Goal: Find specific page/section: Find specific page/section

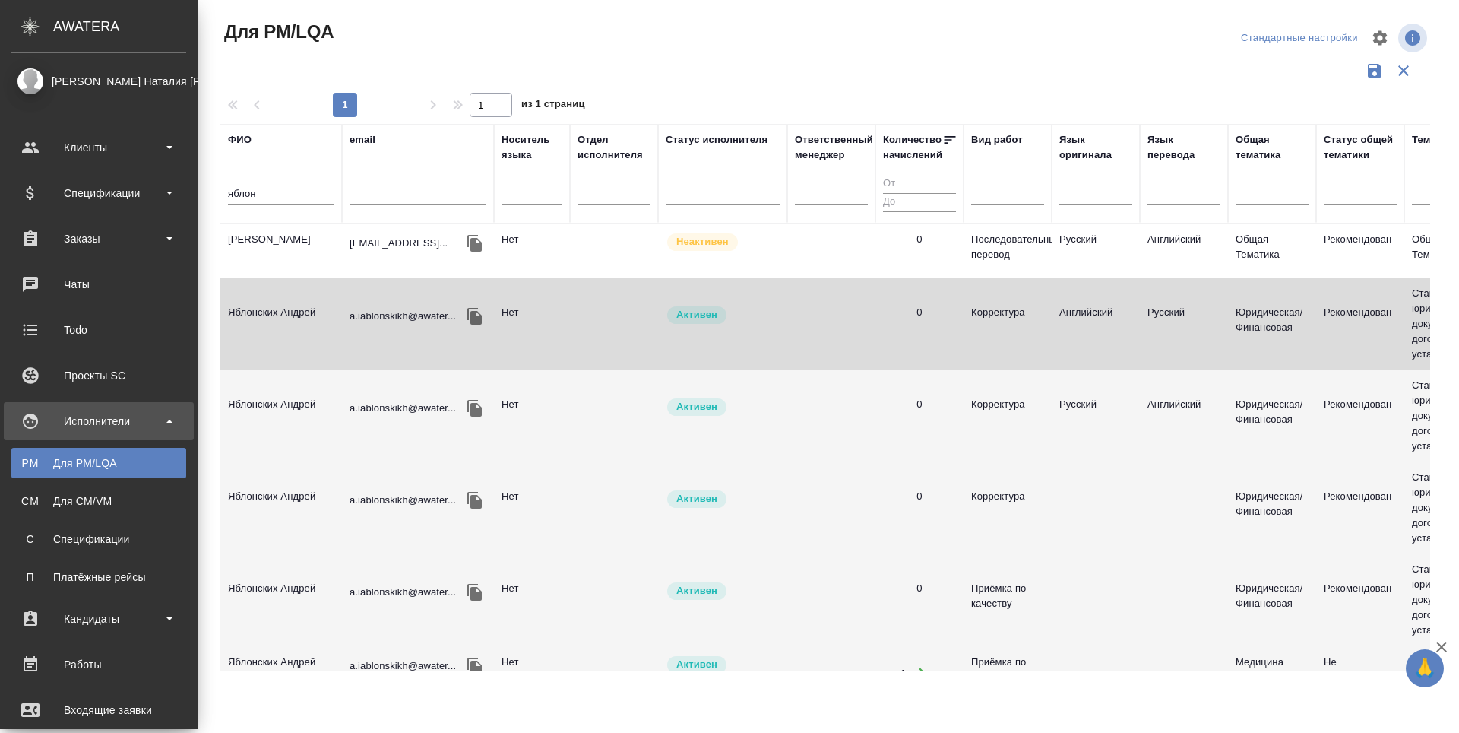
click at [65, 459] on div "Для PM/LQA" at bounding box center [99, 462] width 160 height 15
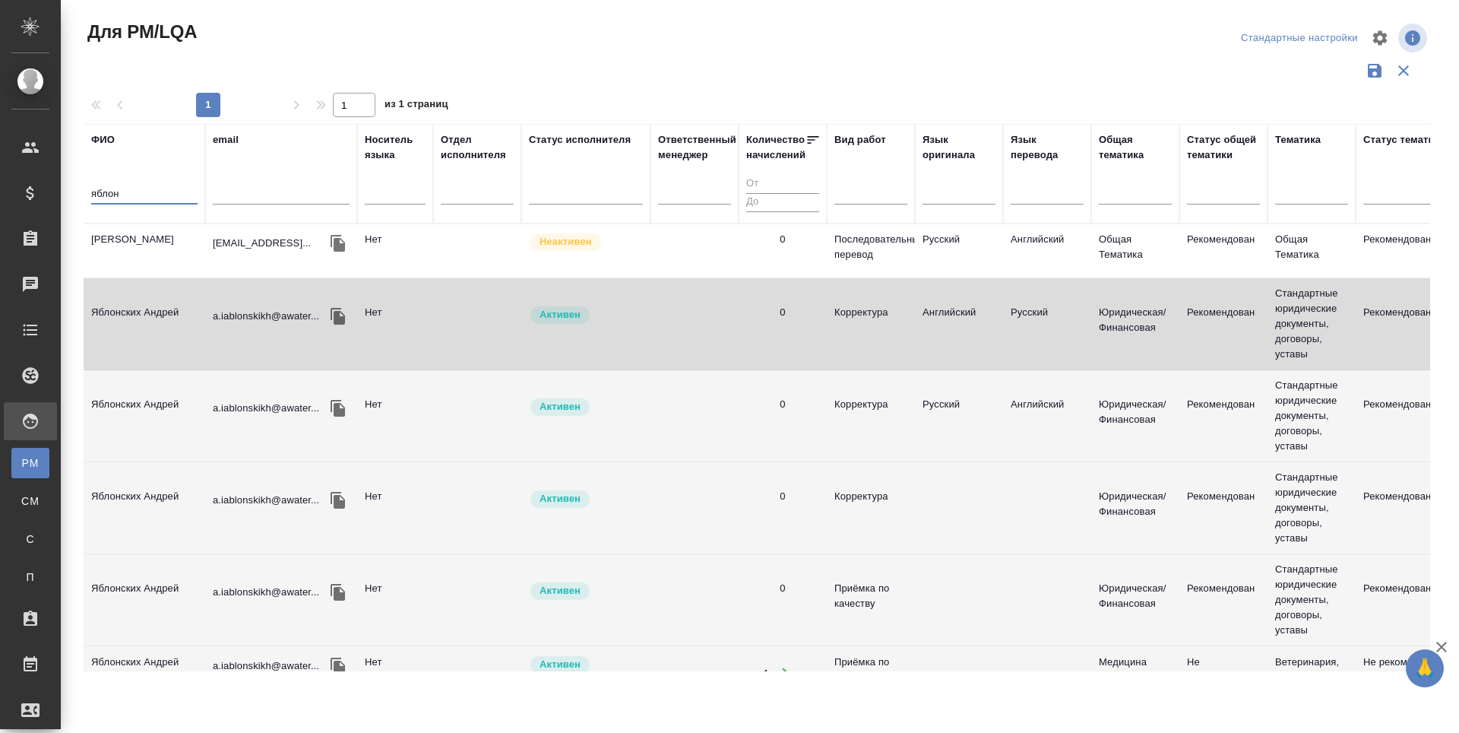
drag, startPoint x: 127, startPoint y: 192, endPoint x: 90, endPoint y: 195, distance: 37.4
click at [90, 195] on th "ФИО яблон" at bounding box center [145, 174] width 122 height 100
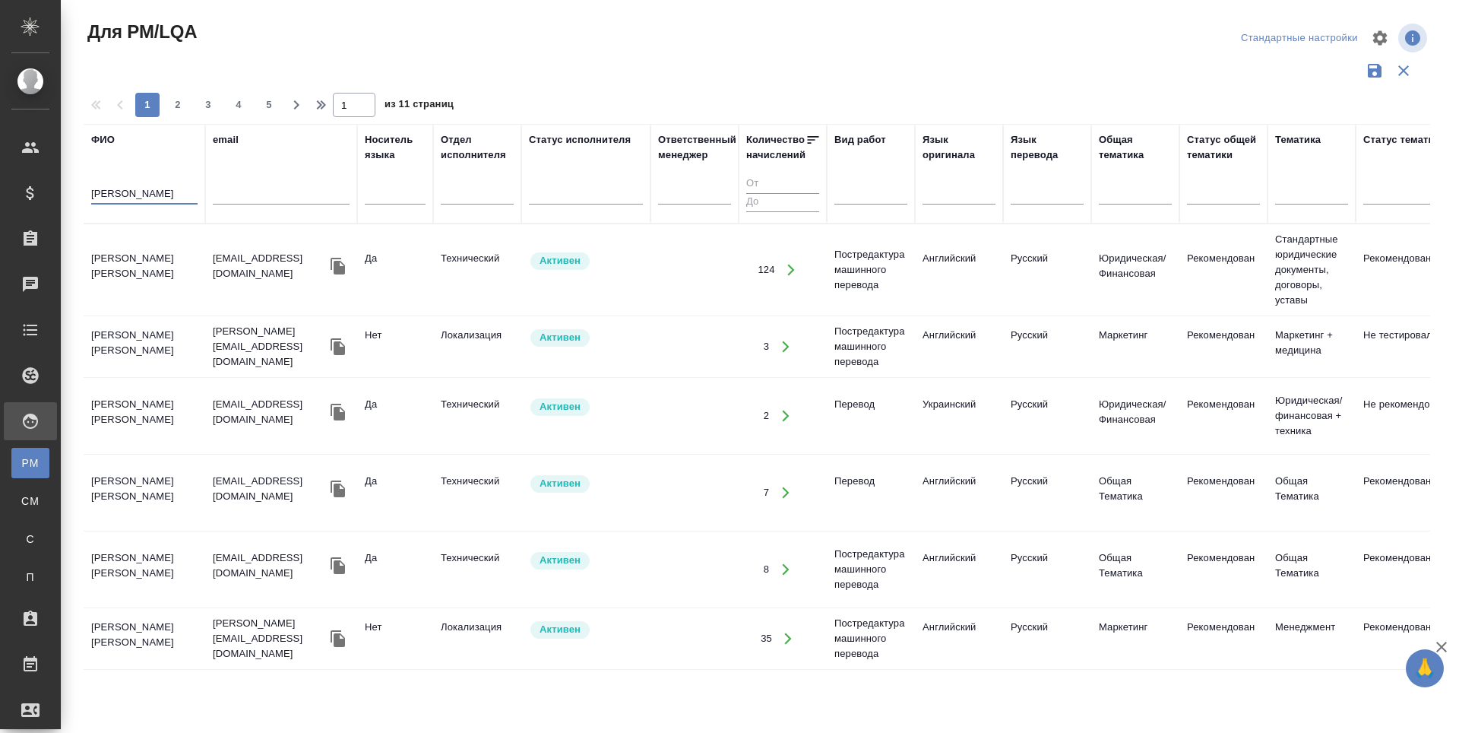
type input "[PERSON_NAME]"
click at [147, 346] on td "[PERSON_NAME] [PERSON_NAME]" at bounding box center [145, 346] width 122 height 53
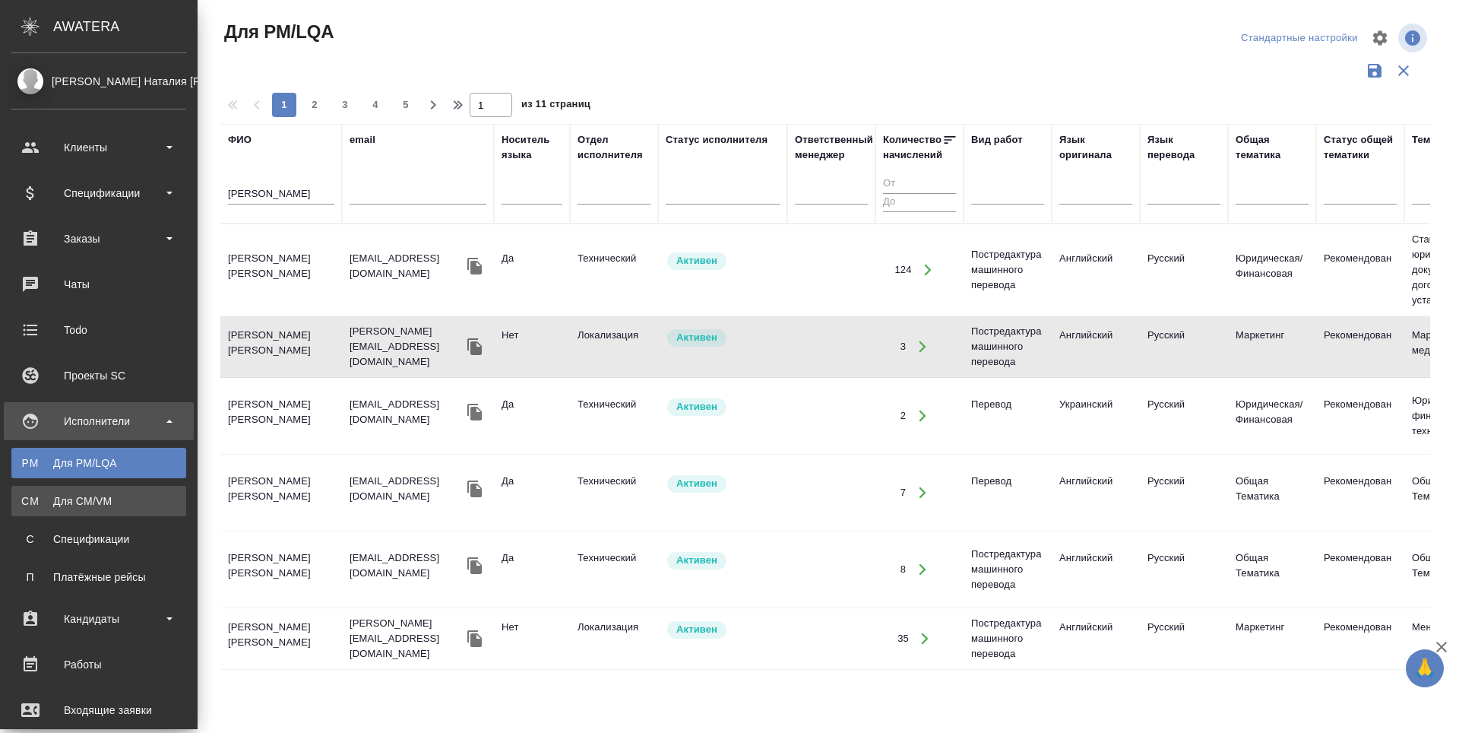
click at [27, 493] on div "Для CM/VM" at bounding box center [99, 500] width 160 height 15
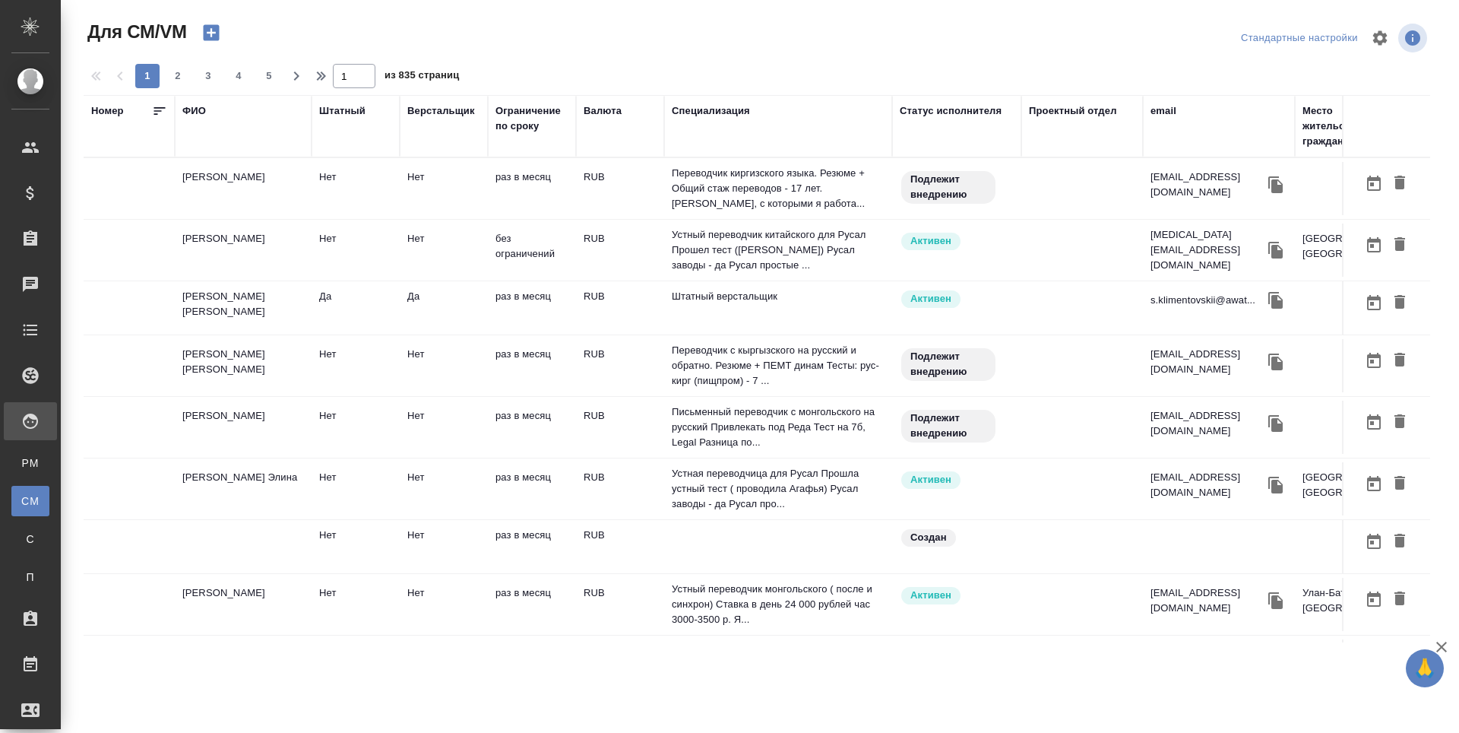
click at [195, 115] on div "ФИО" at bounding box center [194, 110] width 24 height 15
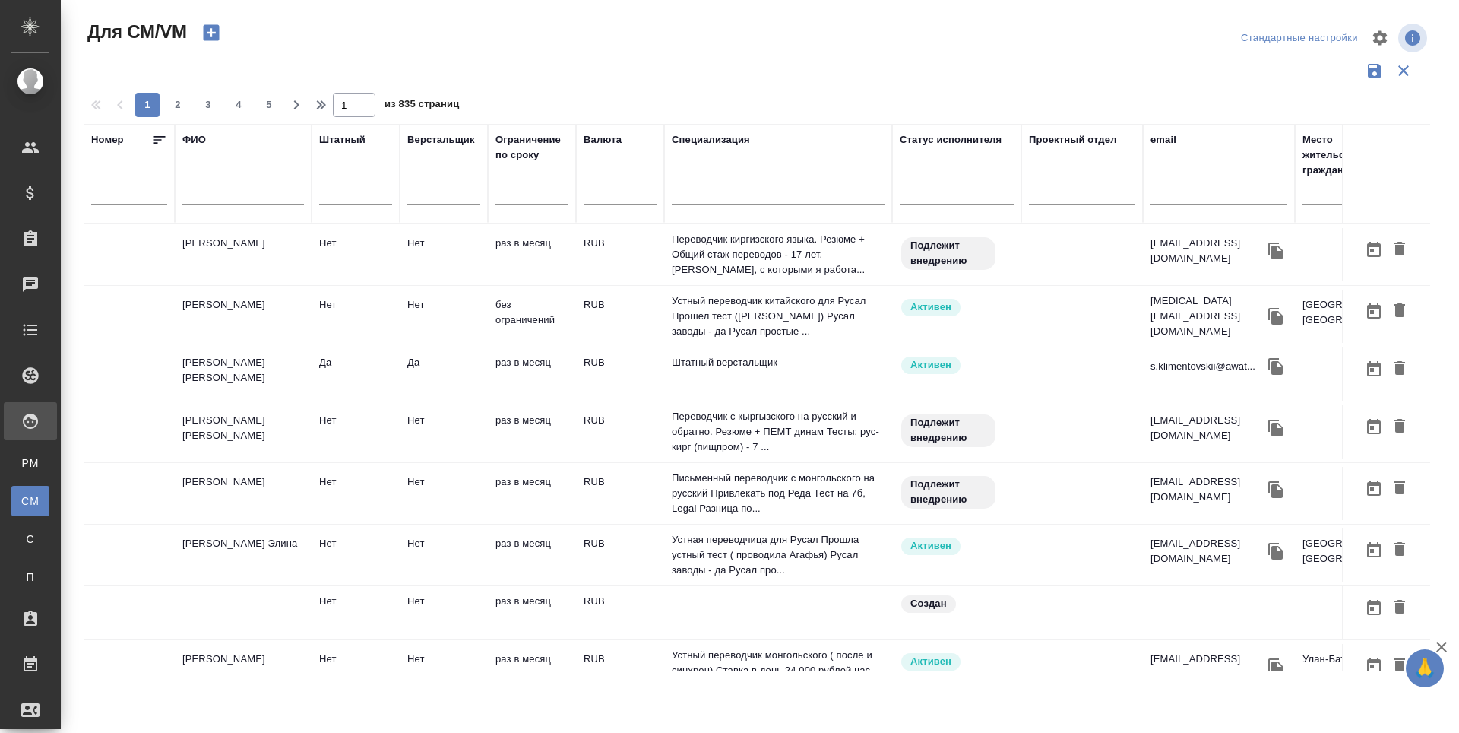
click at [213, 192] on input "text" at bounding box center [243, 194] width 122 height 19
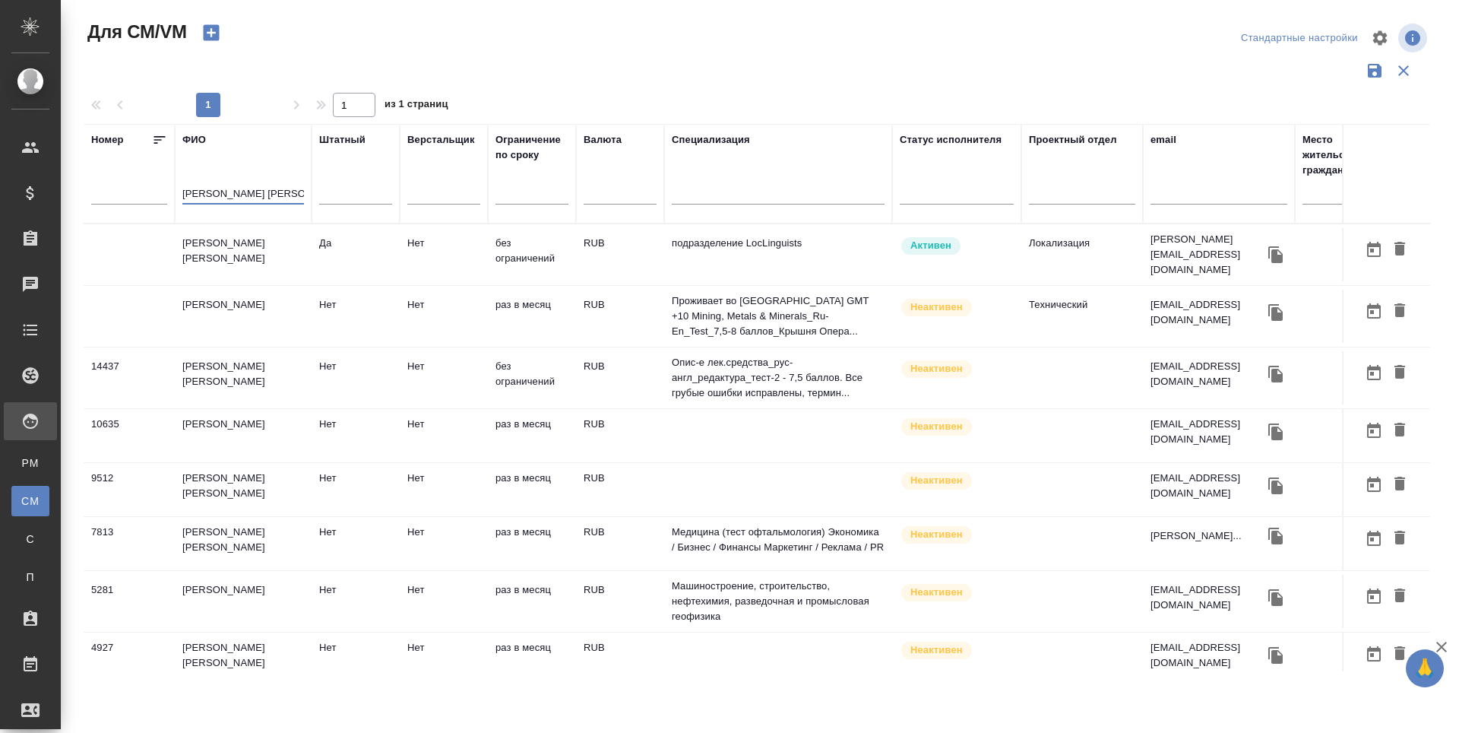
scroll to position [142, 0]
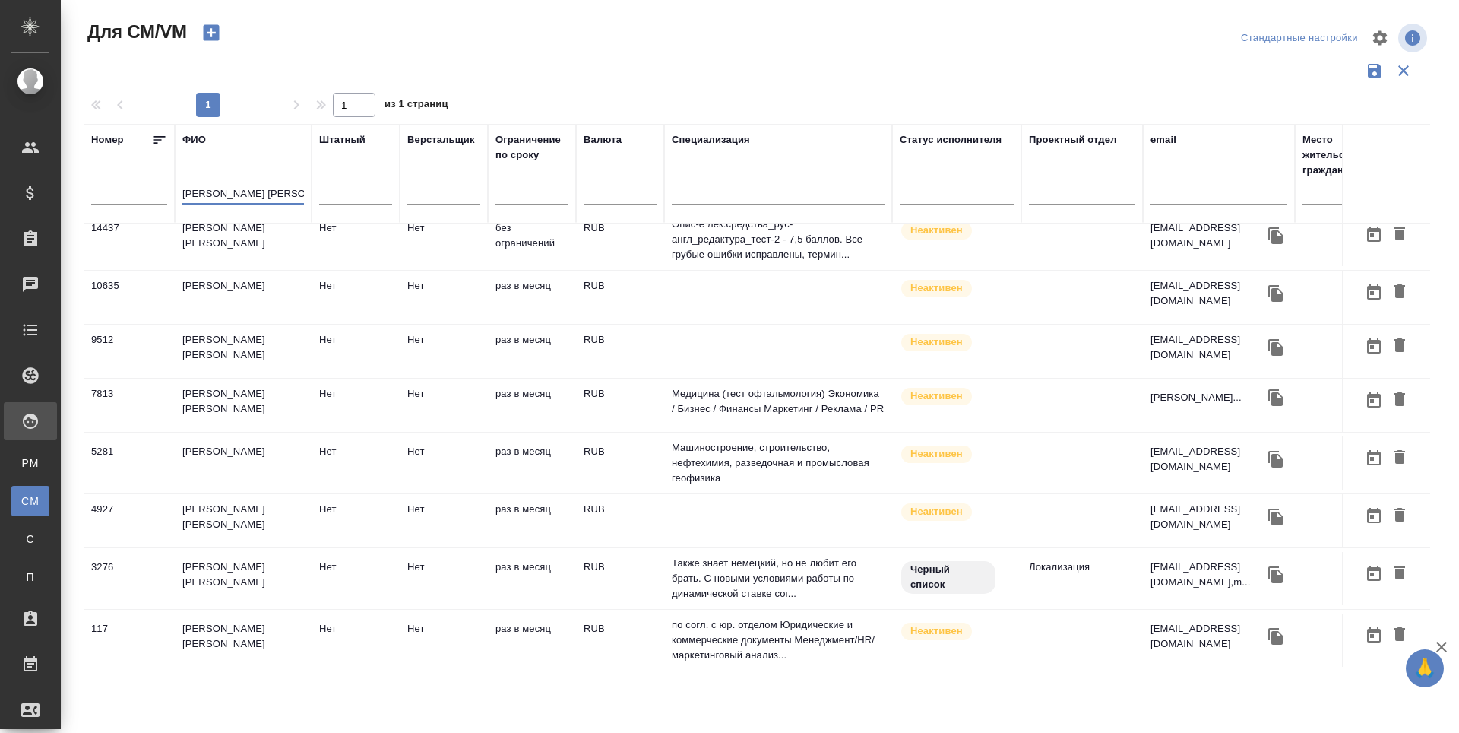
type input "[PERSON_NAME] [PERSON_NAME]"
click at [213, 561] on td "[PERSON_NAME] [PERSON_NAME]" at bounding box center [243, 578] width 137 height 53
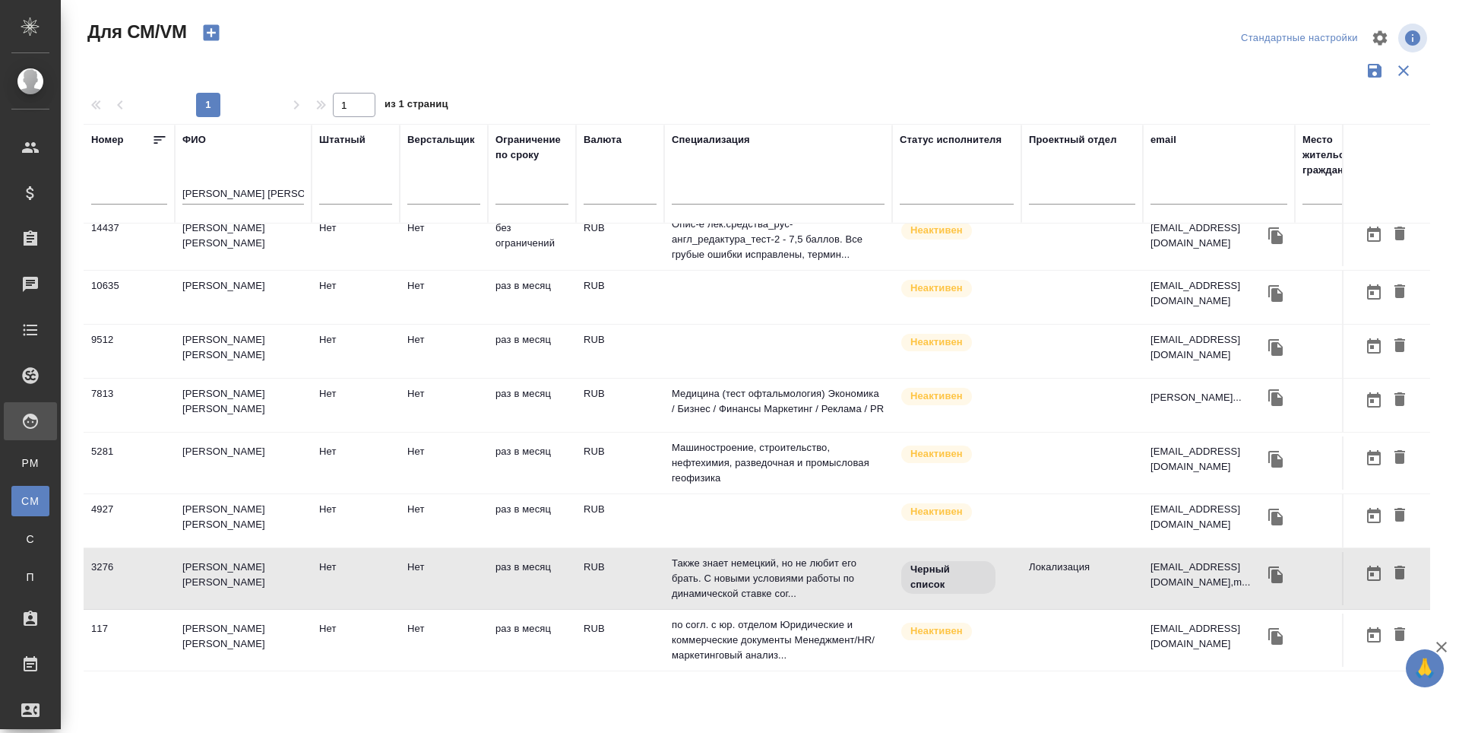
click at [213, 562] on td "[PERSON_NAME] [PERSON_NAME]" at bounding box center [243, 578] width 137 height 53
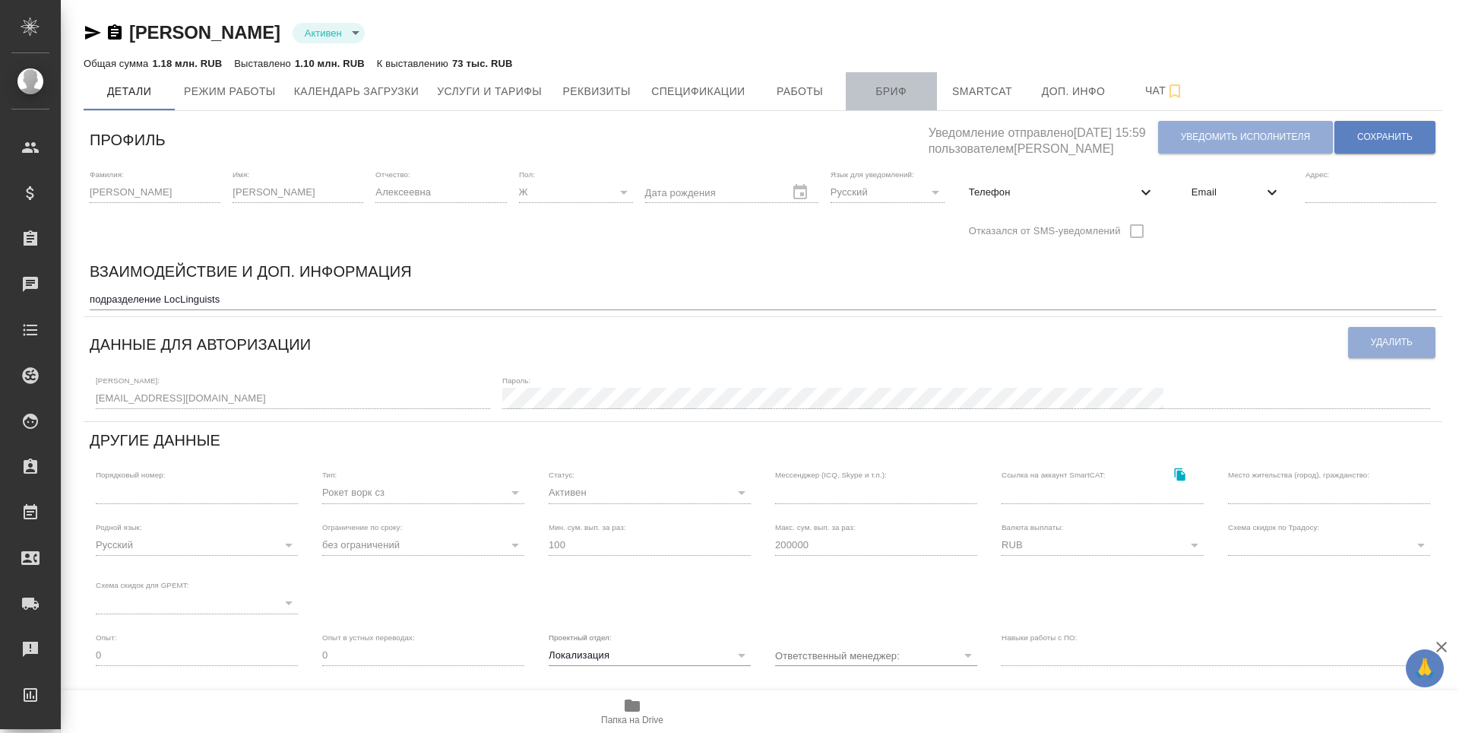
click at [891, 98] on span "Бриф" at bounding box center [891, 91] width 73 height 19
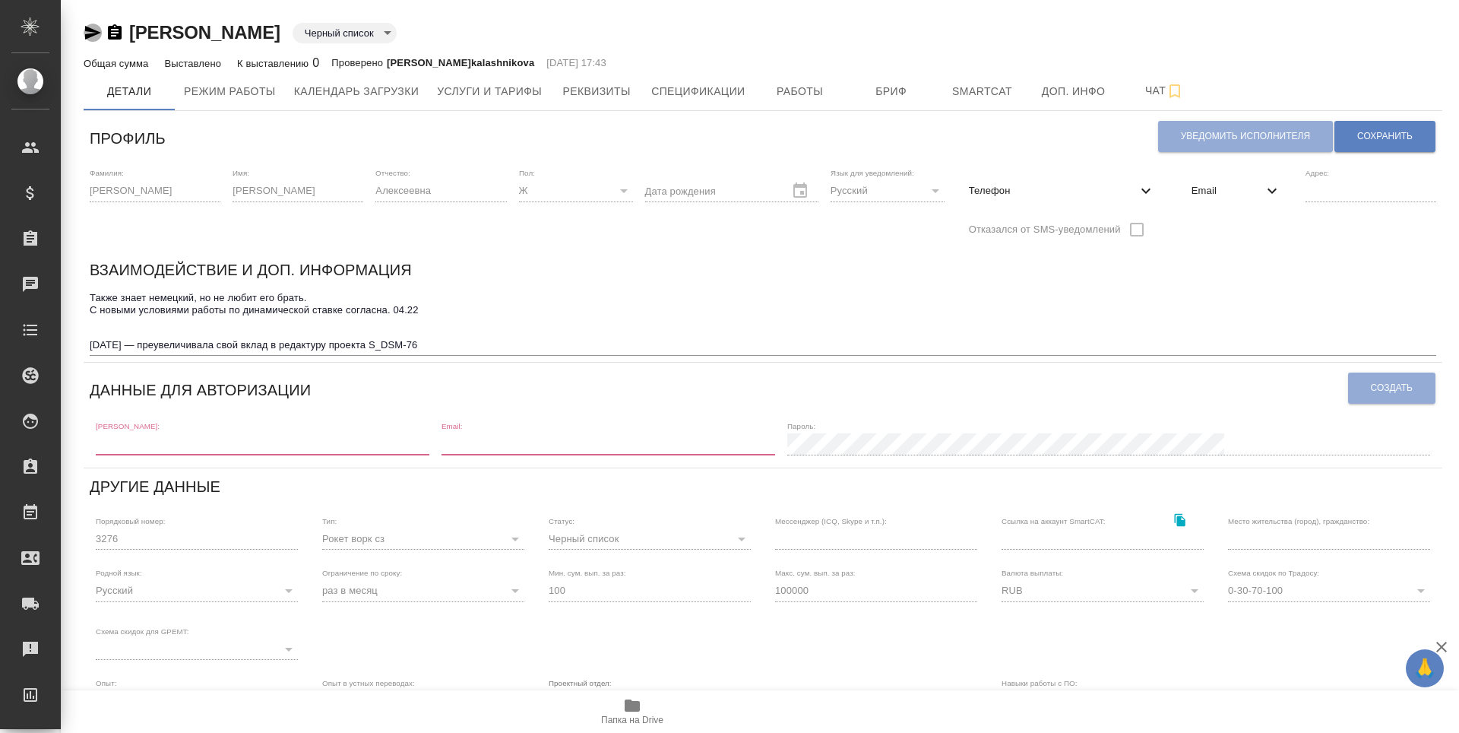
click at [89, 31] on icon "button" at bounding box center [93, 33] width 16 height 14
click at [887, 100] on span "Бриф" at bounding box center [891, 91] width 73 height 19
